Goal: Task Accomplishment & Management: Manage account settings

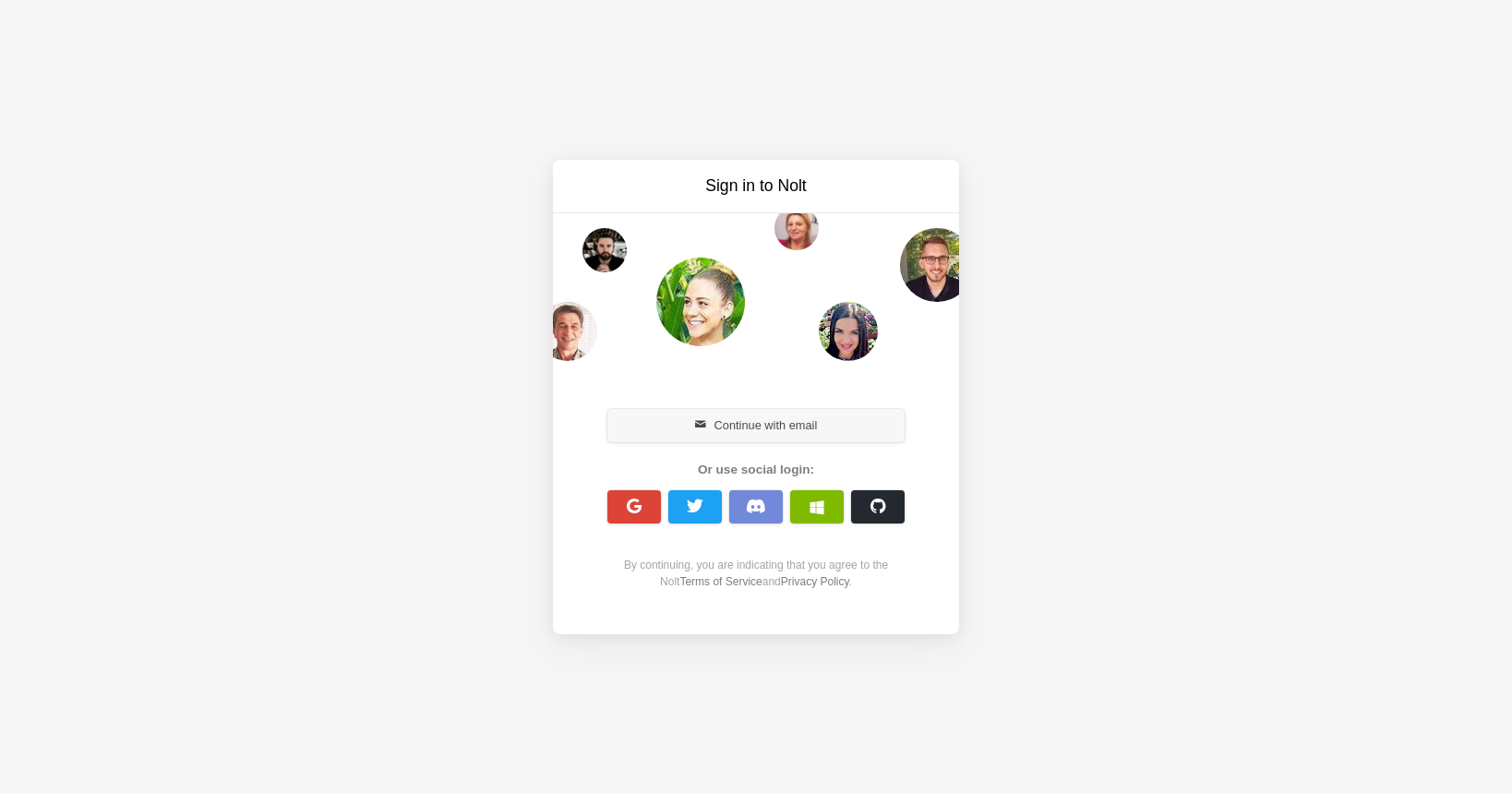
click at [766, 427] on button "Continue with email" at bounding box center [756, 425] width 297 height 33
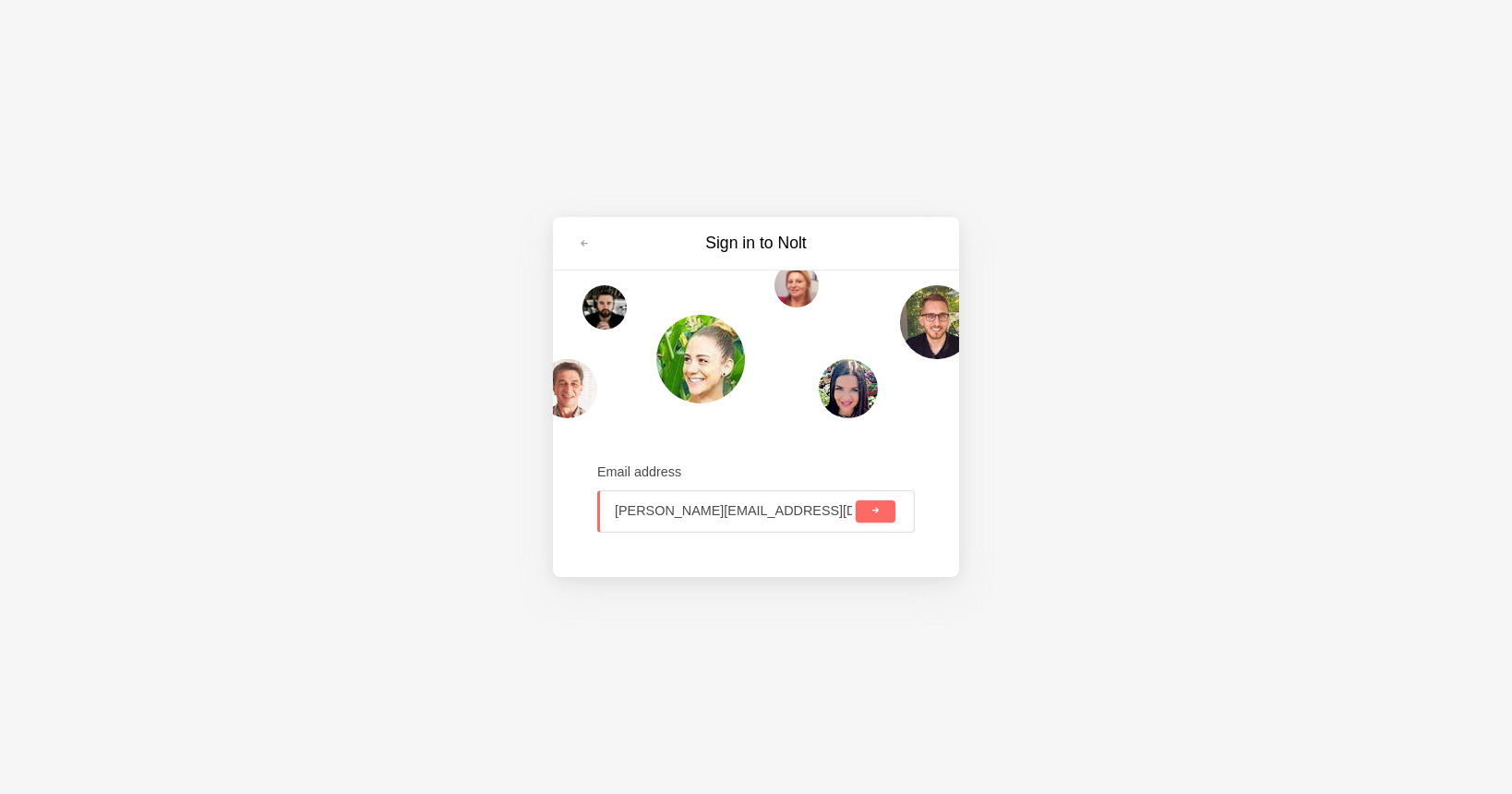
type input "[PERSON_NAME][EMAIL_ADDRESS][DOMAIN_NAME]"
click at [855, 500] on button "submit" at bounding box center [875, 511] width 40 height 23
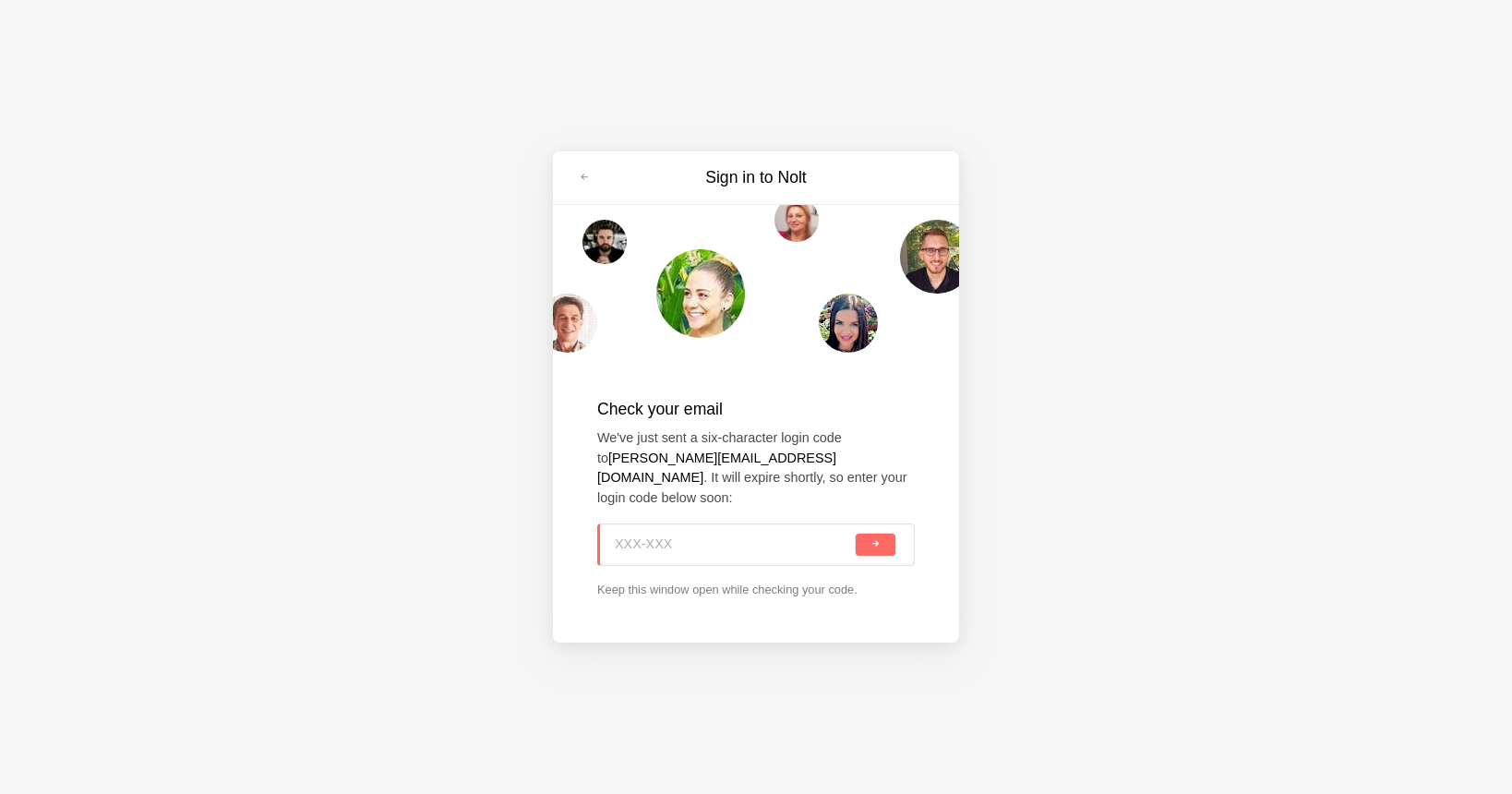
paste input "FYU-V78"
type input "FYU-V78"
click at [870, 540] on button "submit" at bounding box center [875, 544] width 40 height 23
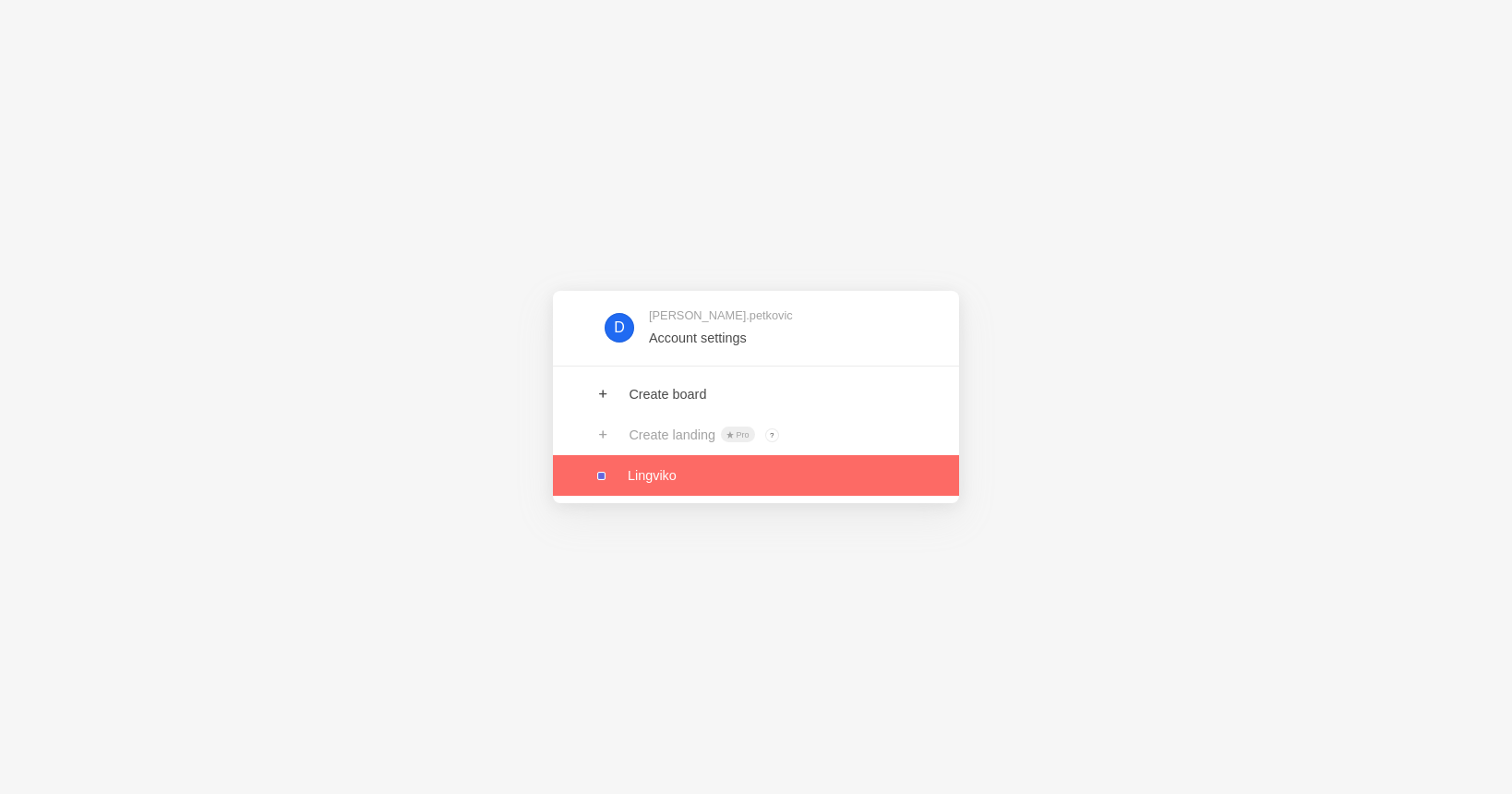
click at [660, 468] on link at bounding box center [756, 475] width 406 height 41
